Goal: Information Seeking & Learning: Learn about a topic

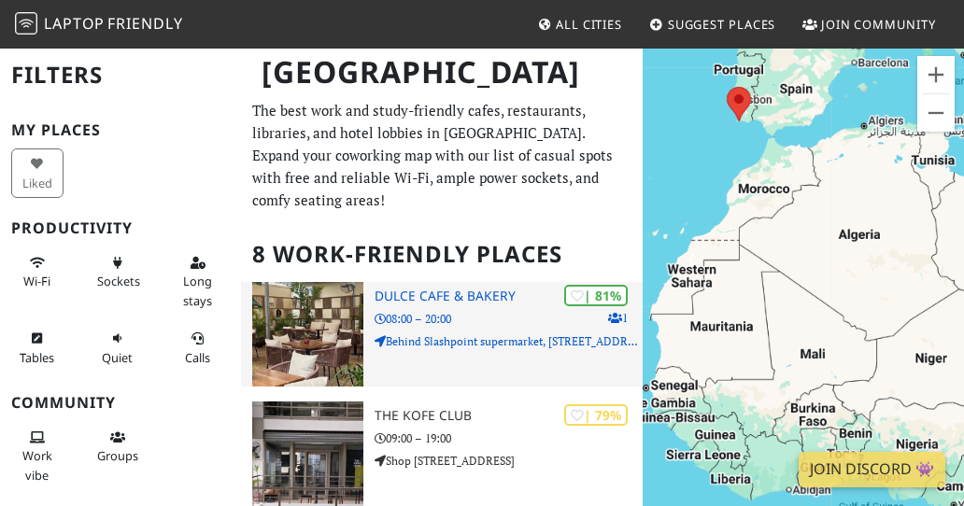
click at [439, 310] on p "08:00 – 20:00" at bounding box center [509, 319] width 268 height 18
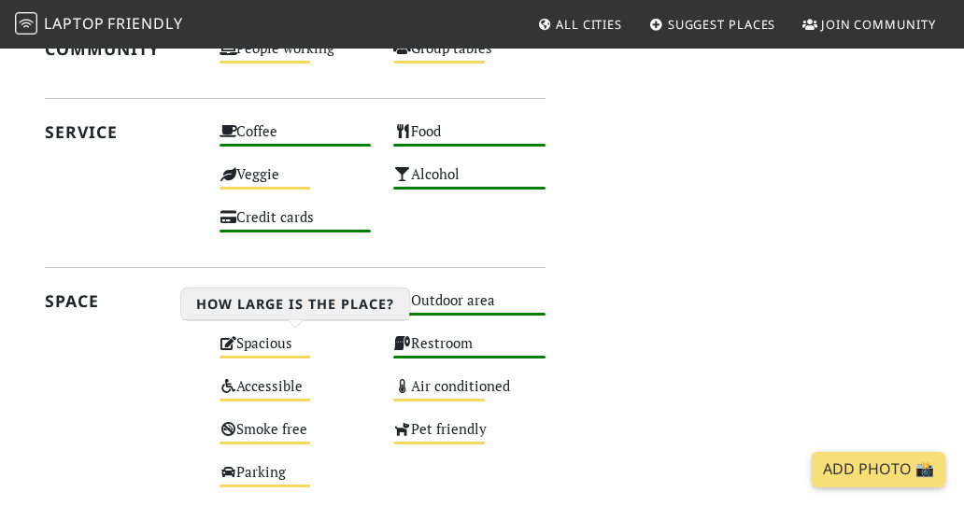
scroll to position [1136, 0]
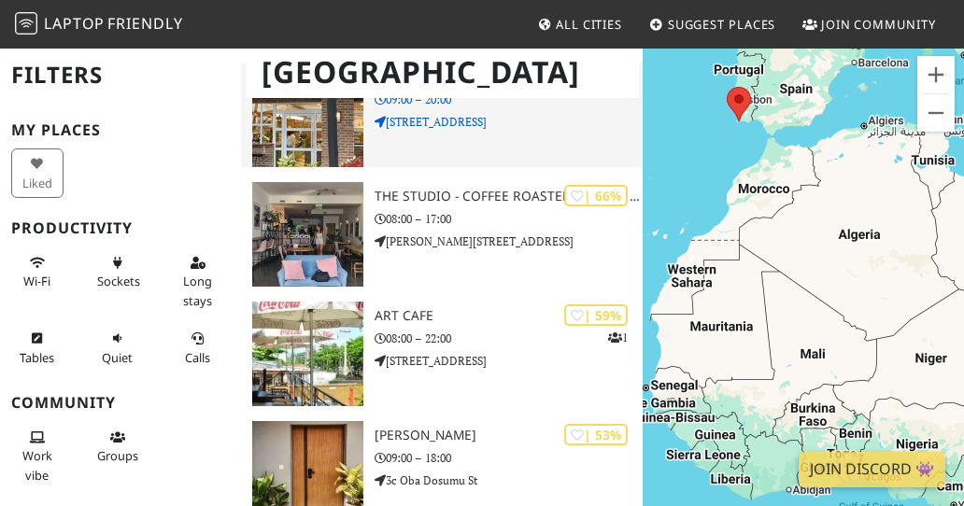
scroll to position [579, 0]
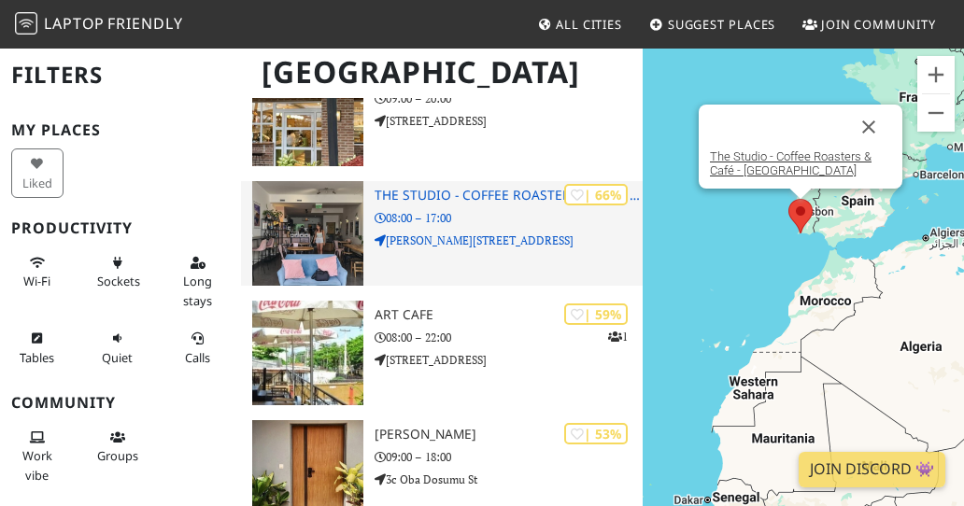
click at [435, 188] on h3 "The Studio - Coffee Roasters & Café - [GEOGRAPHIC_DATA]" at bounding box center [509, 196] width 268 height 16
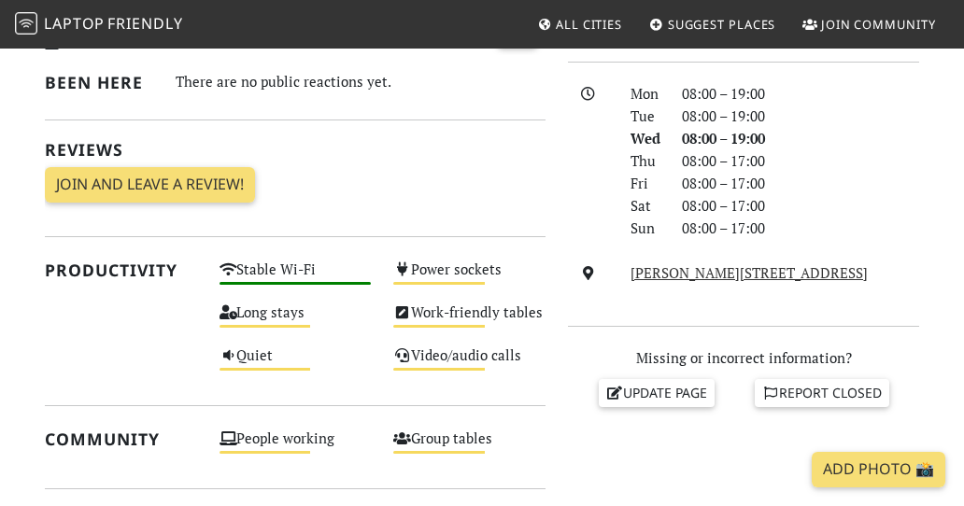
scroll to position [489, 0]
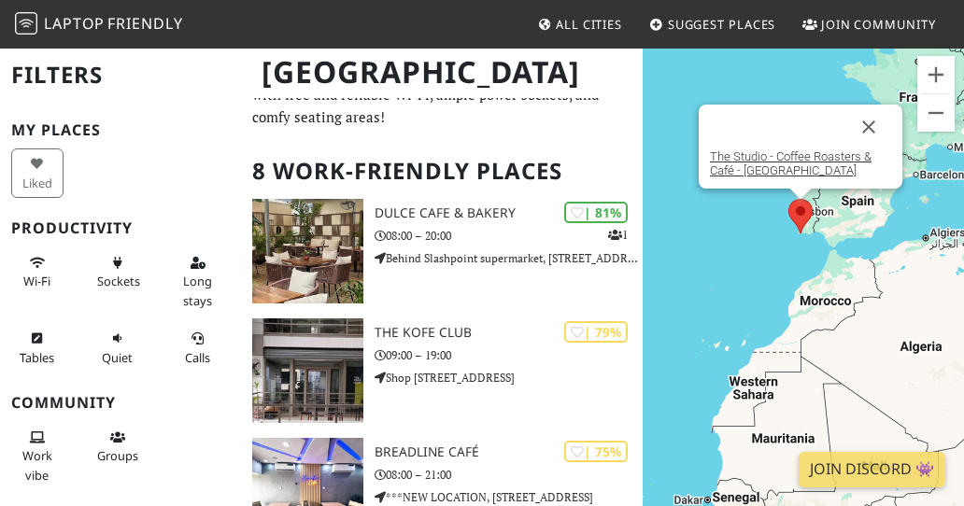
scroll to position [41, 0]
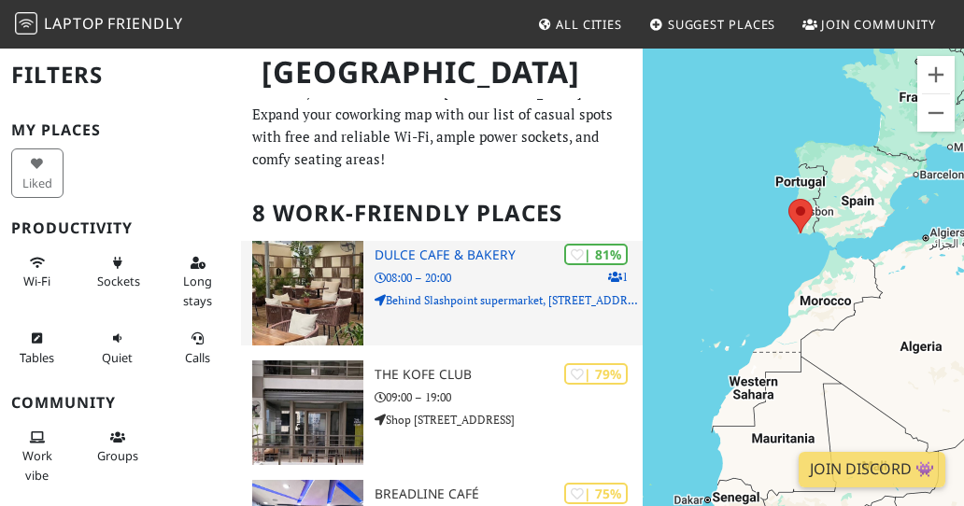
click at [405, 241] on div "| 81% 1 Dulce Cafe & Bakery 08:00 – 20:00 Behind Slashpoint supermarket, 15 Glo…" at bounding box center [509, 293] width 268 height 105
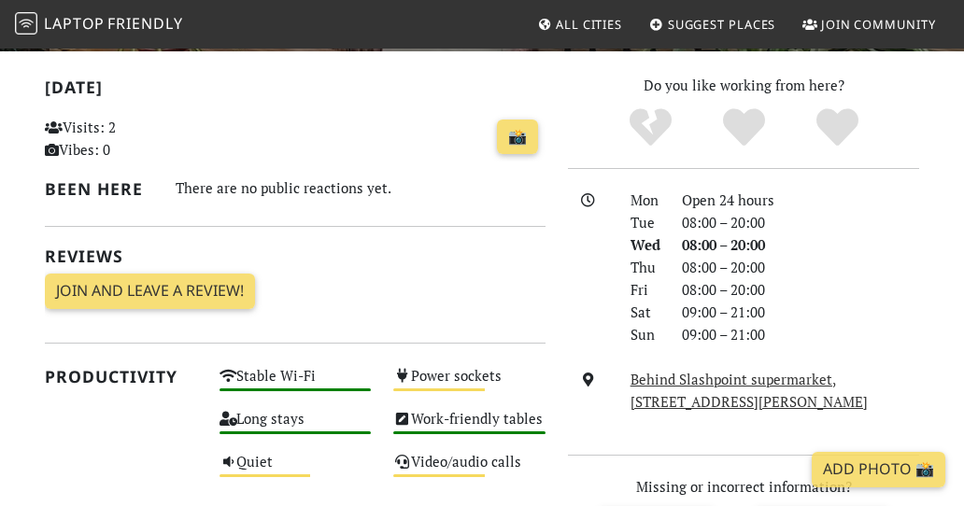
scroll to position [396, 0]
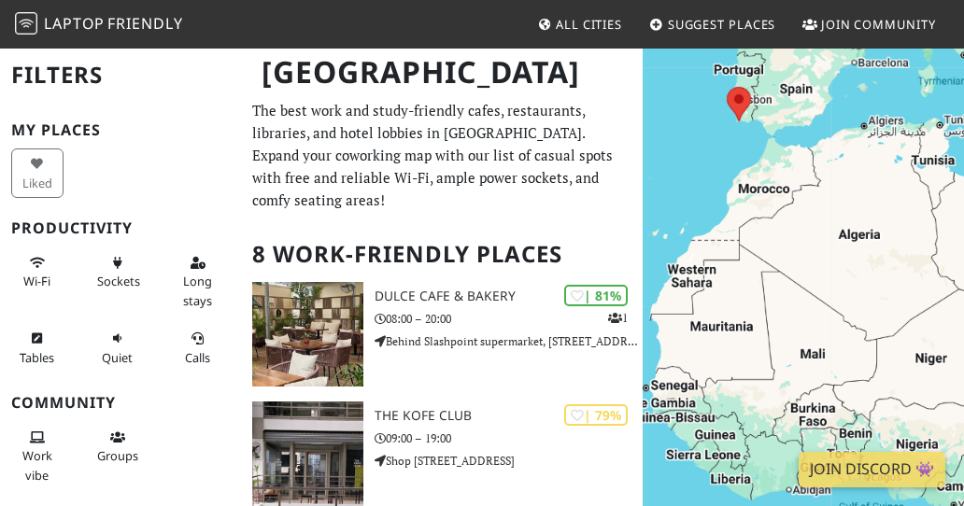
scroll to position [41, 0]
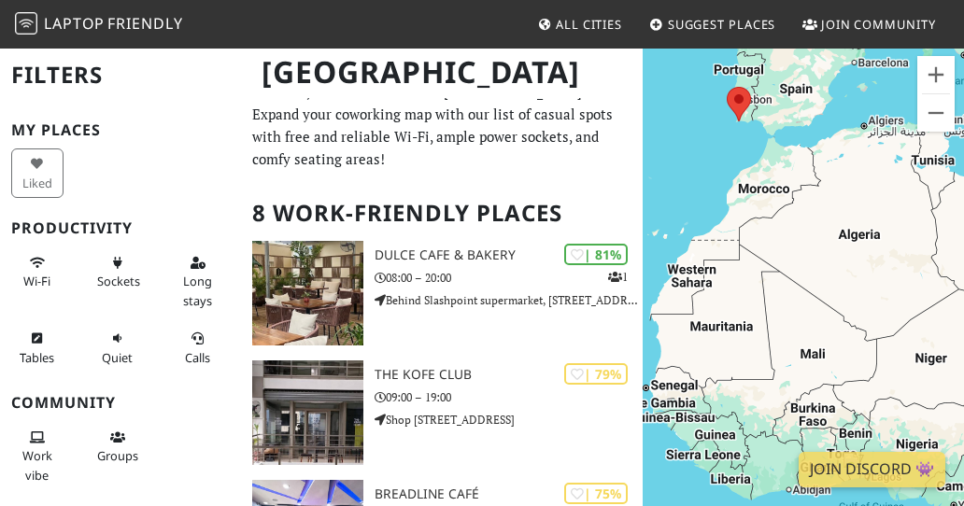
drag, startPoint x: 74, startPoint y: 276, endPoint x: 63, endPoint y: 177, distance: 98.7
click at [74, 276] on div "Wi-Fi" at bounding box center [40, 282] width 80 height 76
